Goal: Information Seeking & Learning: Learn about a topic

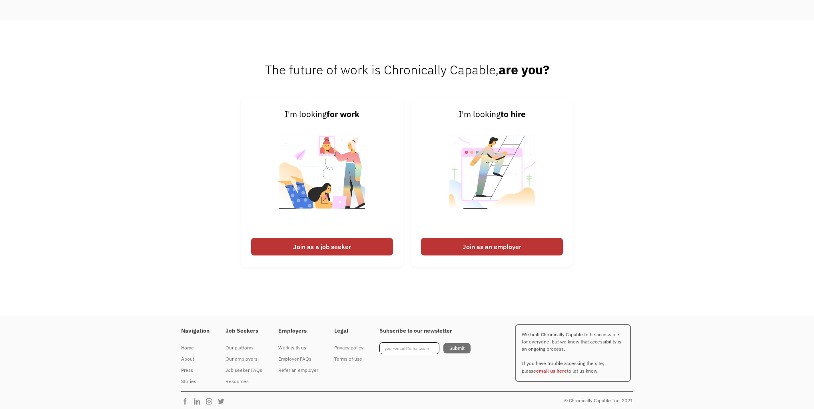
scroll to position [2067, 0]
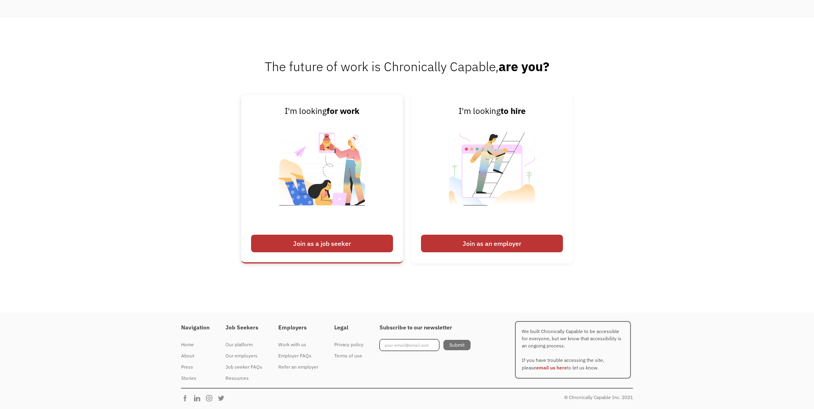
click at [303, 246] on div "Join as a job seeker" at bounding box center [322, 244] width 142 height 18
click at [302, 243] on div "Join as a job seeker" at bounding box center [322, 244] width 142 height 18
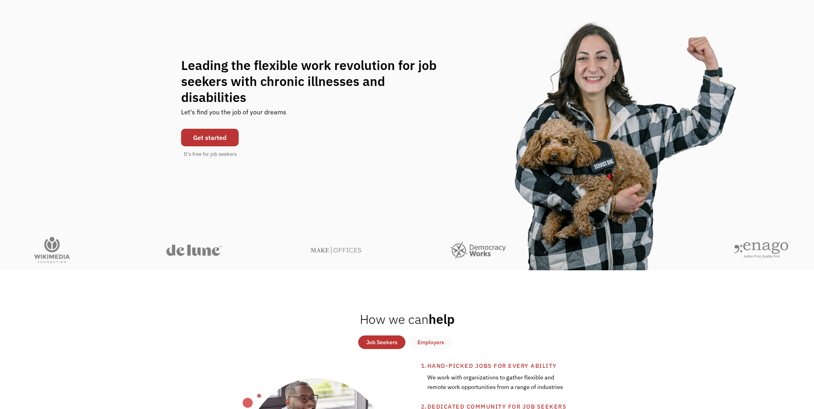
scroll to position [0, 0]
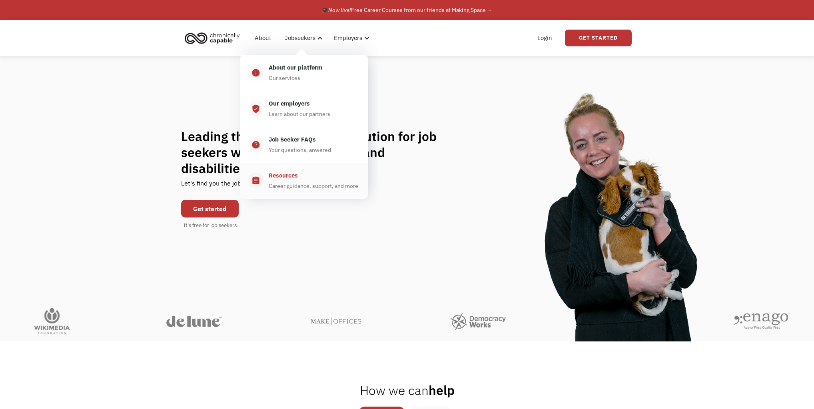
click at [288, 177] on div "Resources" at bounding box center [283, 176] width 29 height 10
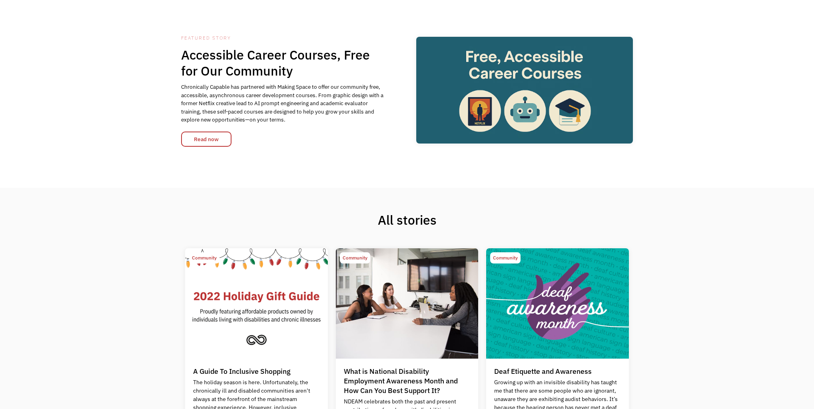
scroll to position [64, 0]
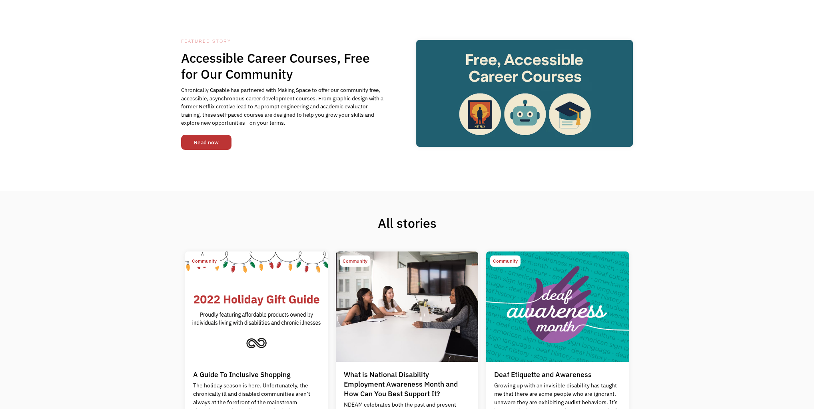
click at [206, 147] on link "Read now" at bounding box center [206, 142] width 50 height 15
click at [528, 68] on img at bounding box center [524, 93] width 217 height 107
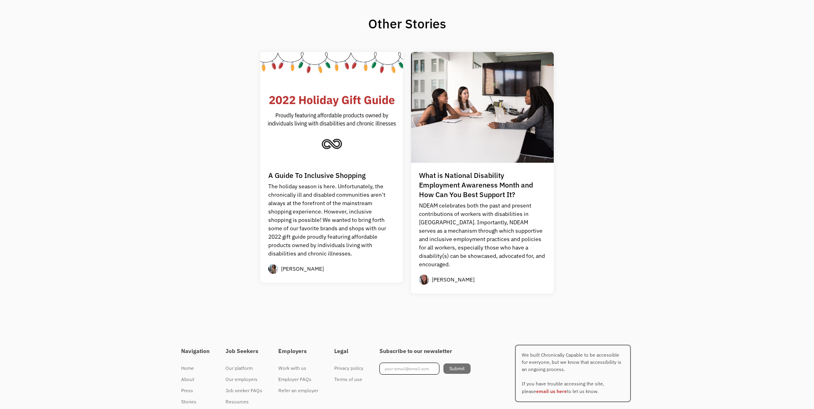
scroll to position [737, 0]
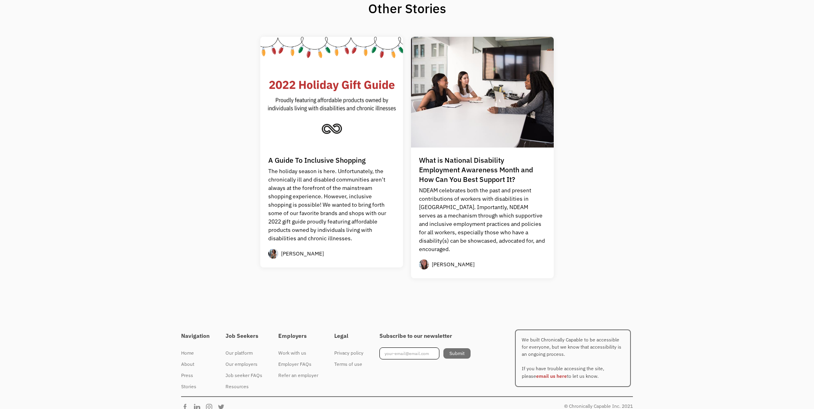
drag, startPoint x: 667, startPoint y: 230, endPoint x: 659, endPoint y: 215, distance: 17.0
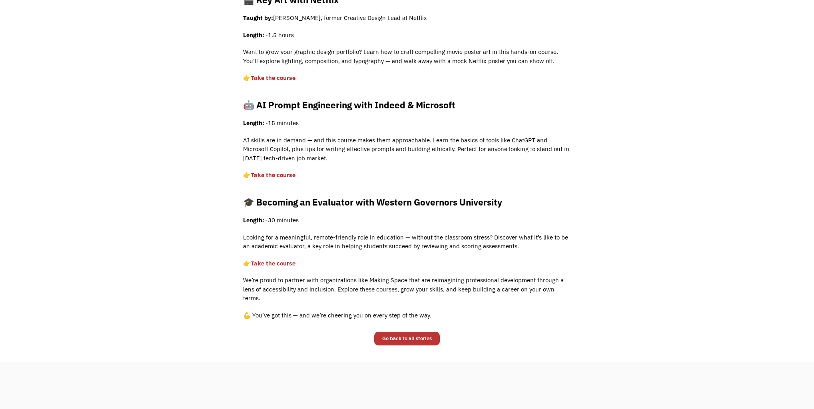
scroll to position [352, 0]
click at [263, 172] on link "Take the course ‍" at bounding box center [273, 174] width 45 height 8
